Goal: Task Accomplishment & Management: Complete application form

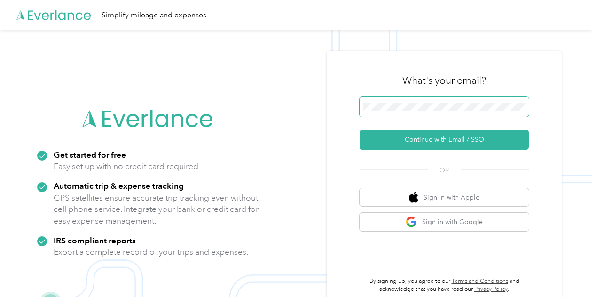
click at [414, 98] on span at bounding box center [444, 107] width 169 height 20
click at [408, 102] on span at bounding box center [444, 107] width 169 height 20
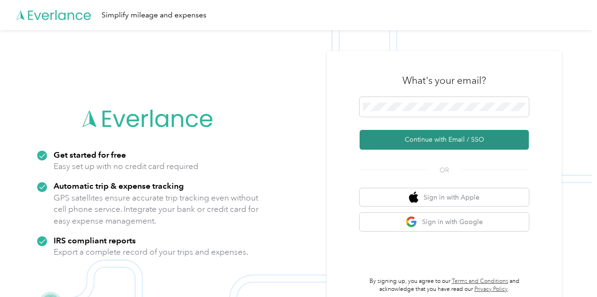
click at [429, 140] on button "Continue with Email / SSO" at bounding box center [444, 140] width 169 height 20
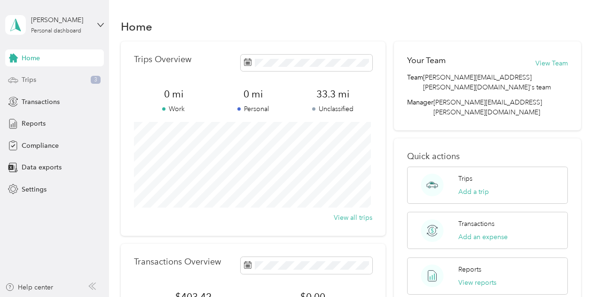
click at [49, 79] on div "Trips 3" at bounding box center [54, 80] width 99 height 17
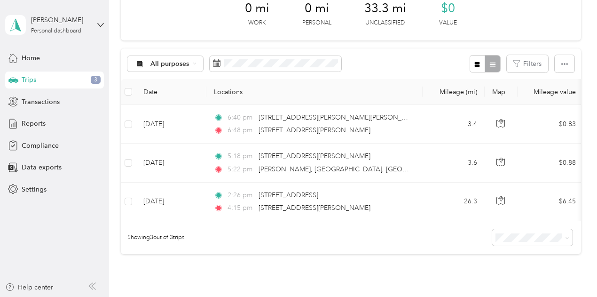
scroll to position [60, 0]
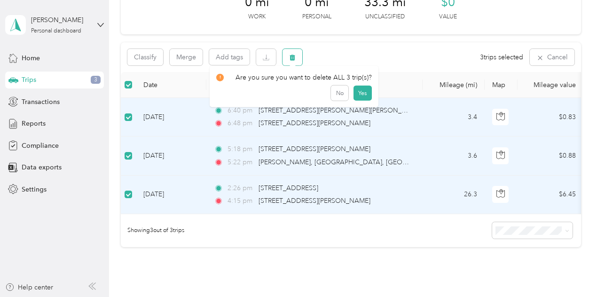
click at [293, 60] on icon "button" at bounding box center [293, 58] width 6 height 6
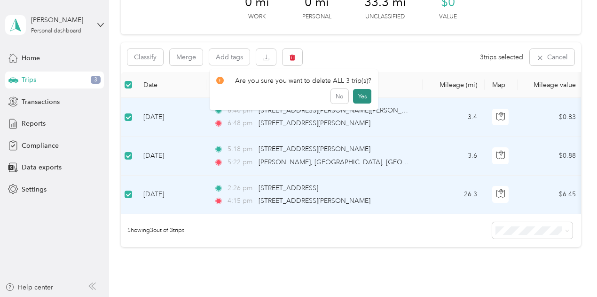
click at [357, 99] on button "Yes" at bounding box center [362, 96] width 18 height 15
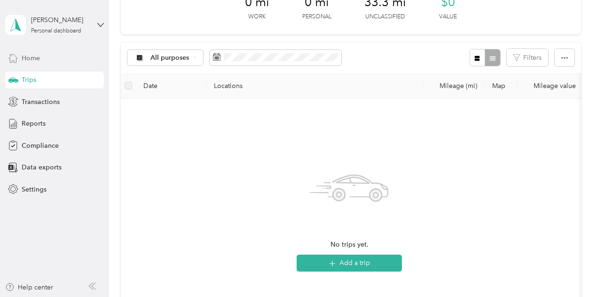
click at [41, 63] on div "Home" at bounding box center [54, 57] width 99 height 17
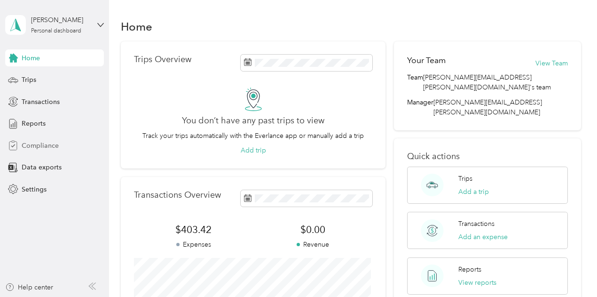
click at [21, 149] on div "Compliance" at bounding box center [54, 145] width 99 height 17
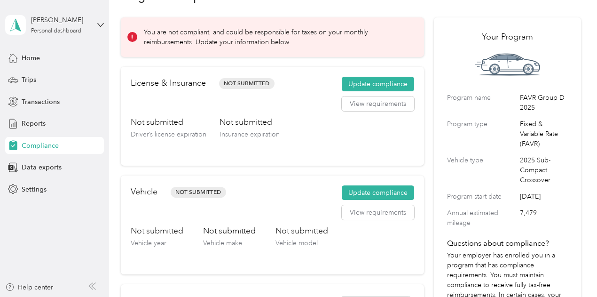
scroll to position [29, 0]
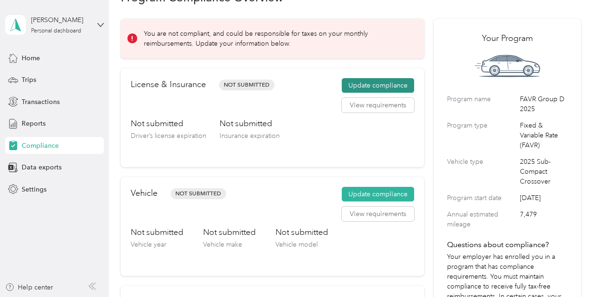
click at [365, 88] on button "Update compliance" at bounding box center [378, 85] width 72 height 15
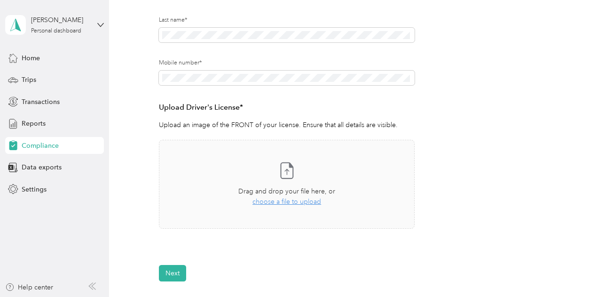
scroll to position [179, 0]
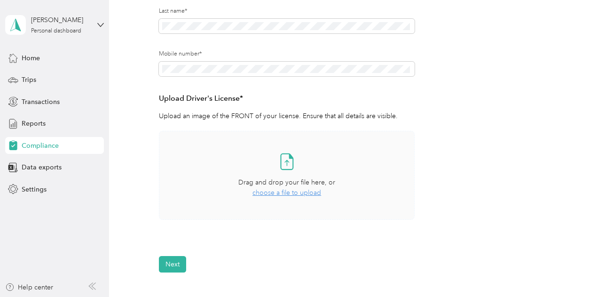
click at [293, 192] on span "choose a file to upload" at bounding box center [287, 193] width 69 height 8
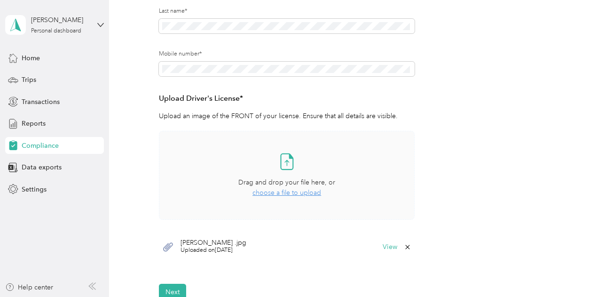
scroll to position [319, 0]
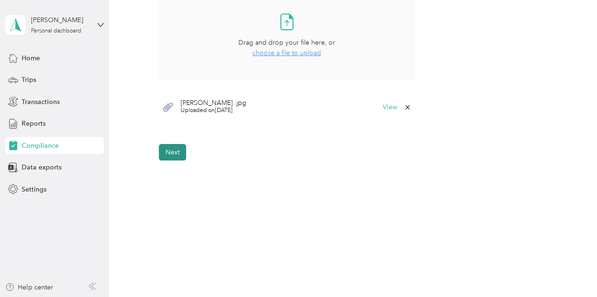
click at [178, 156] on button "Next" at bounding box center [172, 152] width 27 height 16
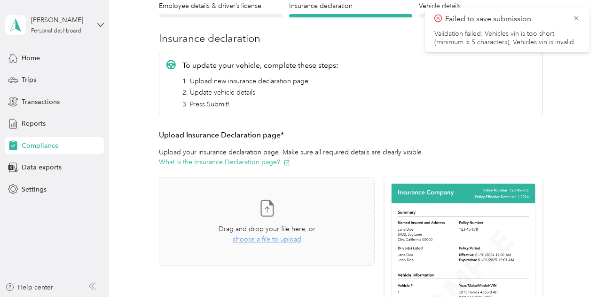
scroll to position [89, 0]
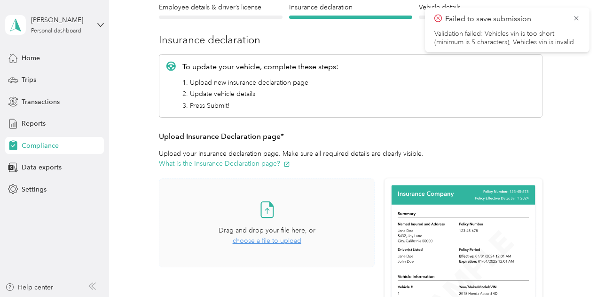
click at [272, 239] on span "choose a file to upload" at bounding box center [267, 241] width 69 height 8
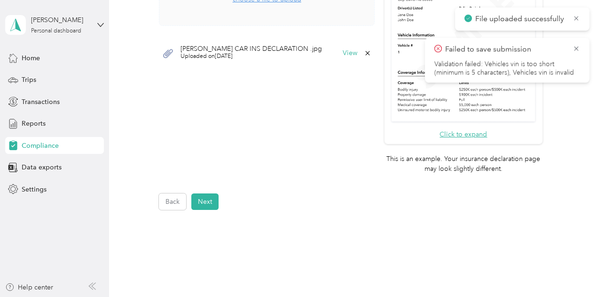
scroll to position [328, 0]
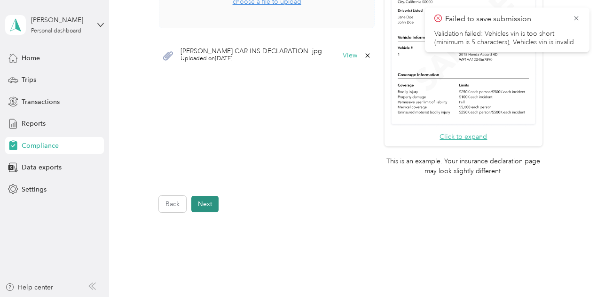
click at [200, 207] on button "Next" at bounding box center [204, 204] width 27 height 16
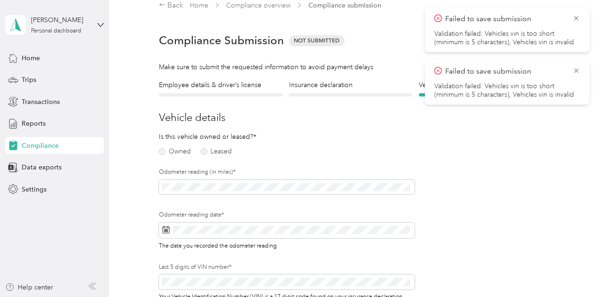
scroll to position [11, 0]
click at [163, 154] on label "Owned" at bounding box center [175, 152] width 32 height 7
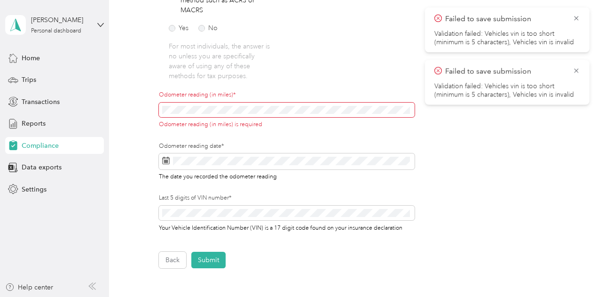
scroll to position [276, 0]
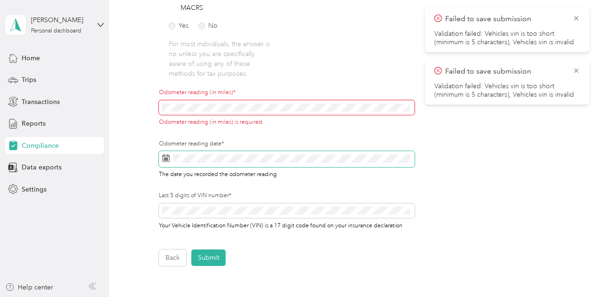
click at [222, 154] on span at bounding box center [287, 159] width 256 height 16
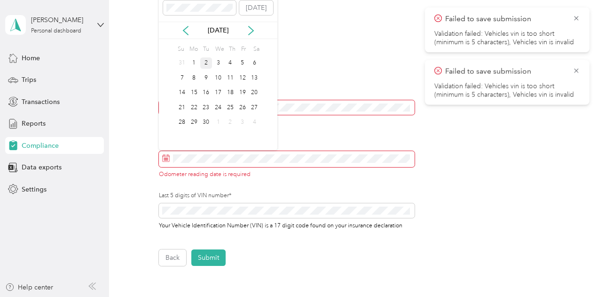
click at [210, 61] on div "2" at bounding box center [206, 63] width 12 height 12
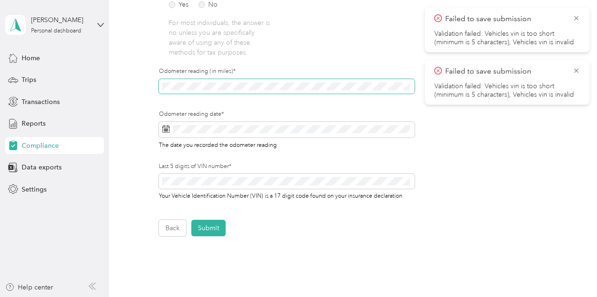
scroll to position [302, 0]
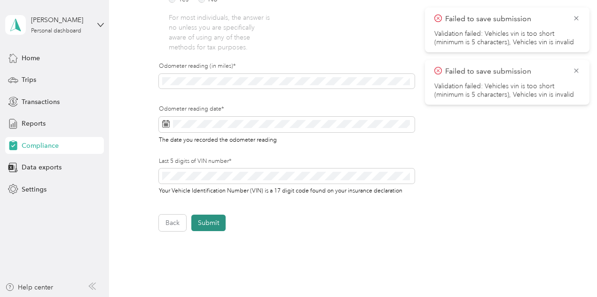
click at [209, 223] on button "Submit" at bounding box center [208, 223] width 34 height 16
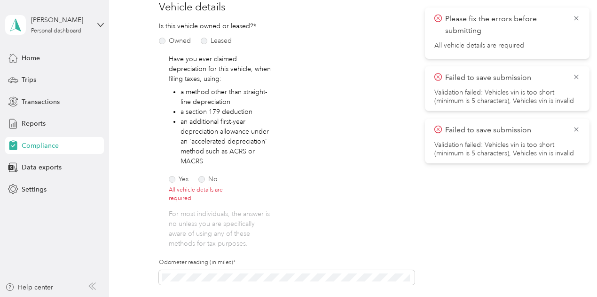
scroll to position [121, 0]
click at [203, 177] on label "No" at bounding box center [208, 180] width 19 height 7
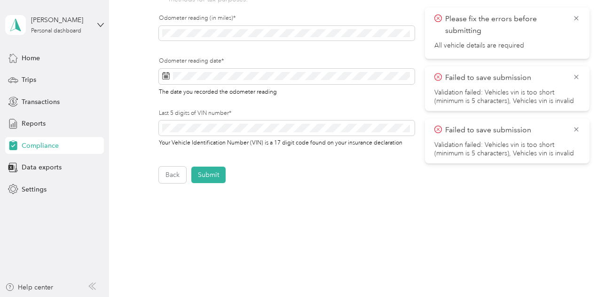
scroll to position [364, 0]
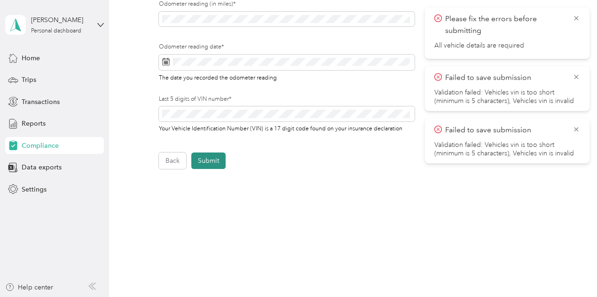
click at [217, 161] on button "Submit" at bounding box center [208, 160] width 34 height 16
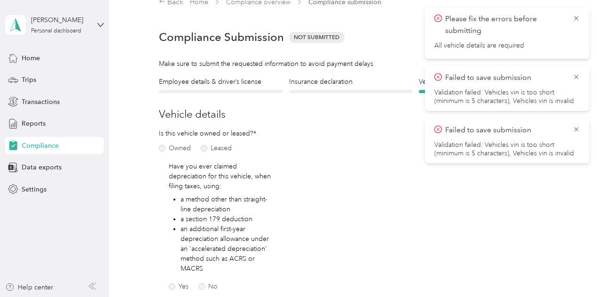
scroll to position [11, 0]
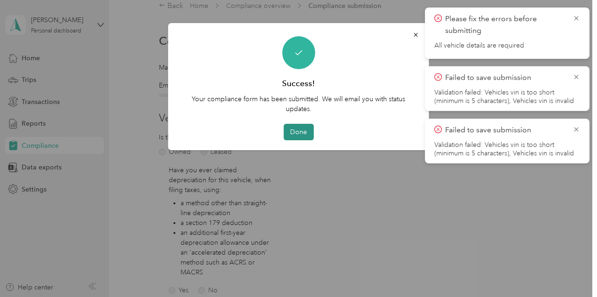
click at [297, 131] on button "Done" at bounding box center [299, 132] width 30 height 16
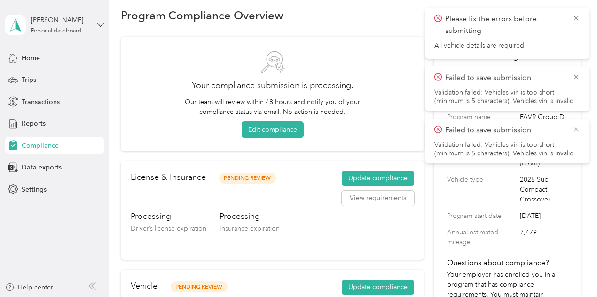
click at [580, 130] on icon at bounding box center [577, 129] width 8 height 8
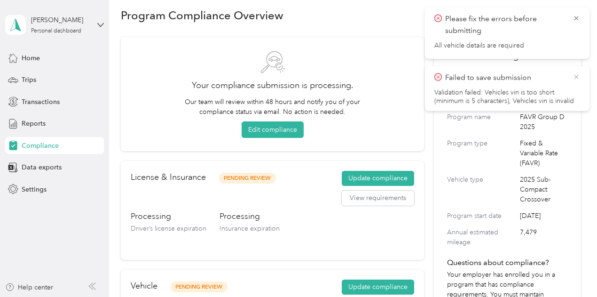
click at [576, 79] on icon at bounding box center [577, 76] width 8 height 8
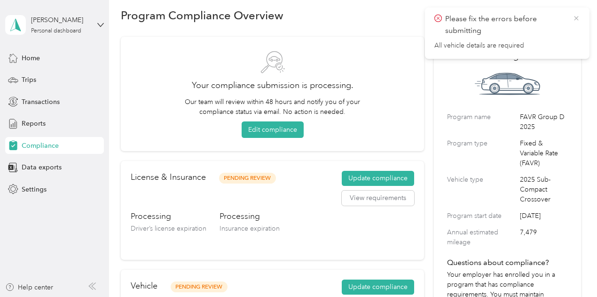
click at [574, 19] on icon at bounding box center [577, 18] width 8 height 8
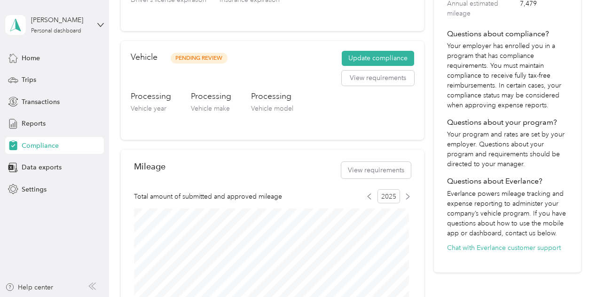
scroll to position [235, 0]
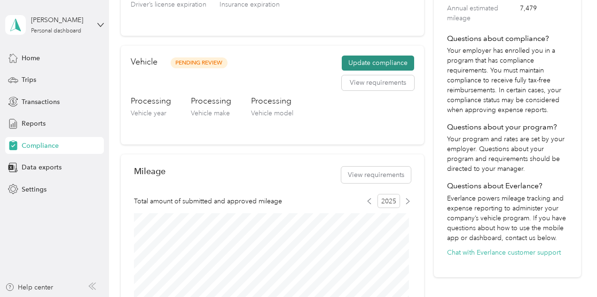
click at [374, 67] on button "Update compliance" at bounding box center [378, 63] width 72 height 15
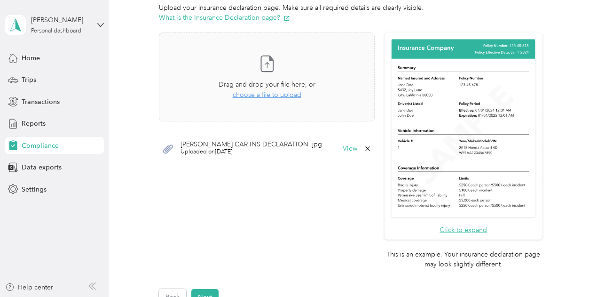
scroll to position [380, 0]
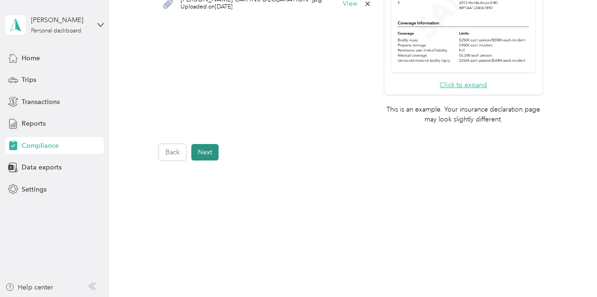
click at [207, 158] on button "Next" at bounding box center [204, 152] width 27 height 16
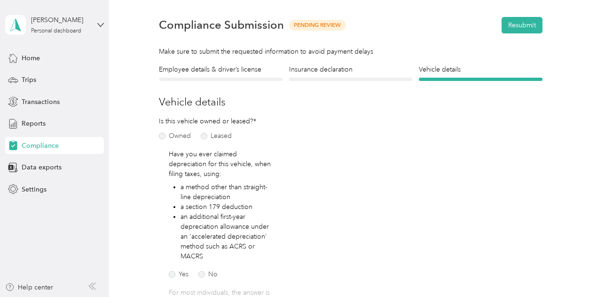
scroll to position [28, 0]
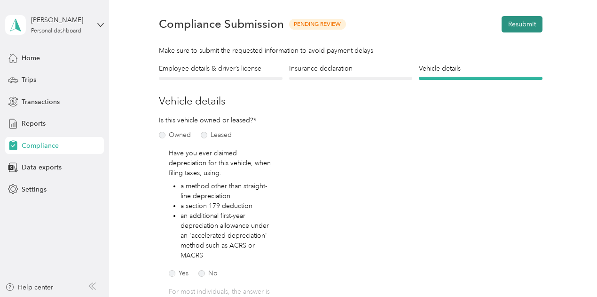
click at [531, 26] on button "Resubmit" at bounding box center [522, 24] width 41 height 16
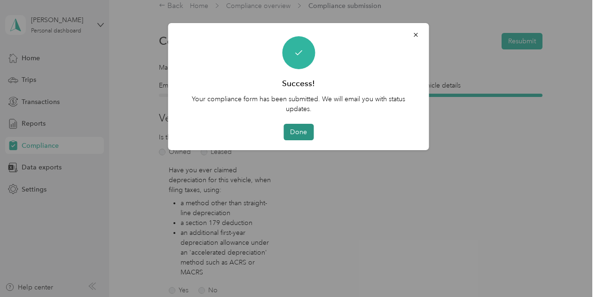
click at [299, 130] on button "Done" at bounding box center [299, 132] width 30 height 16
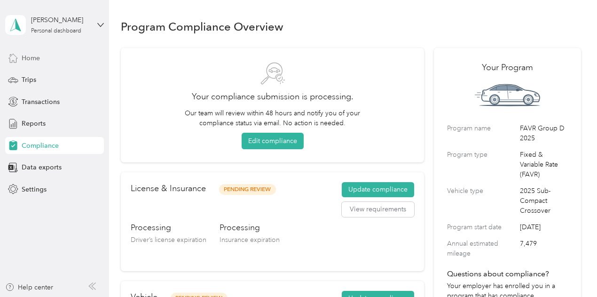
click at [43, 57] on div "Home" at bounding box center [54, 57] width 99 height 17
